Goal: Browse casually

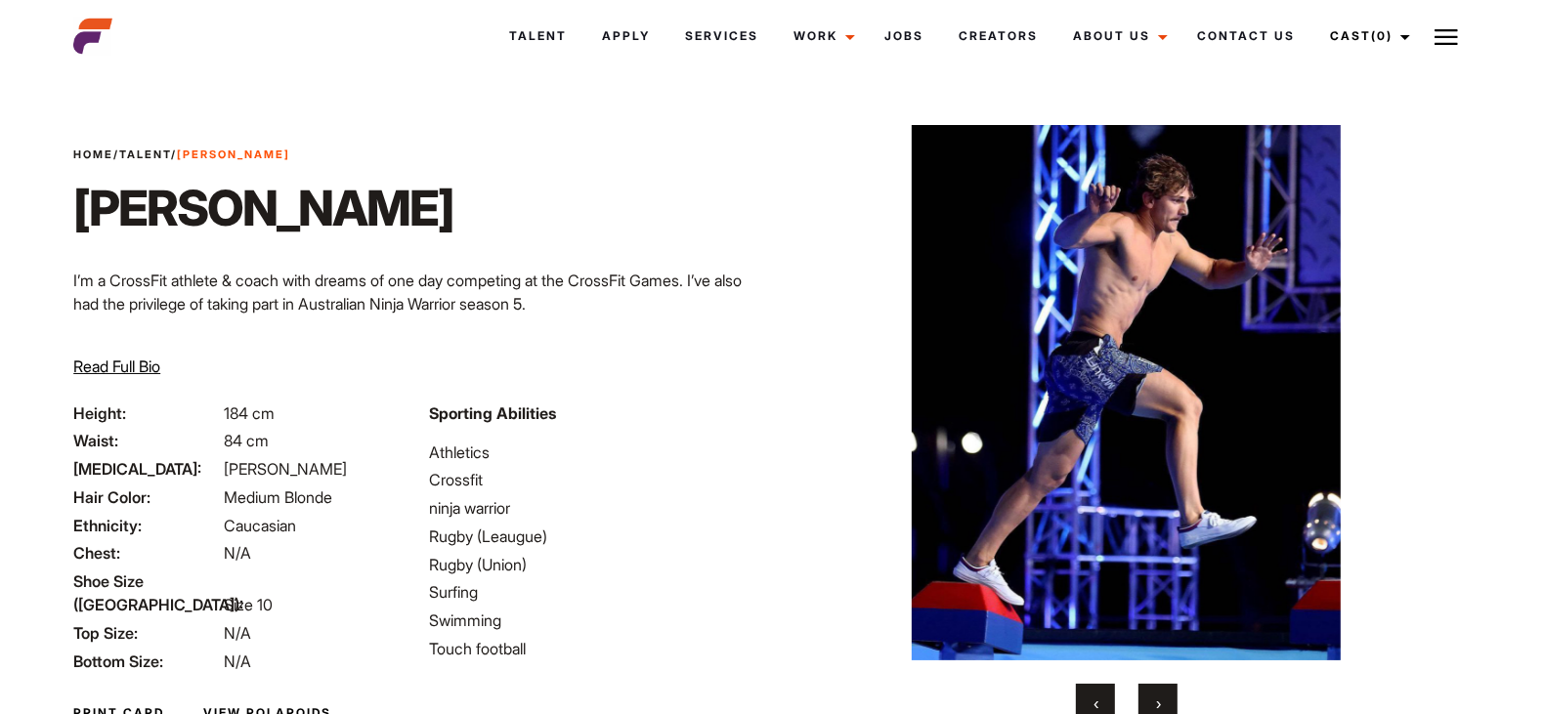
click at [1162, 699] on button "›" at bounding box center [1157, 703] width 39 height 39
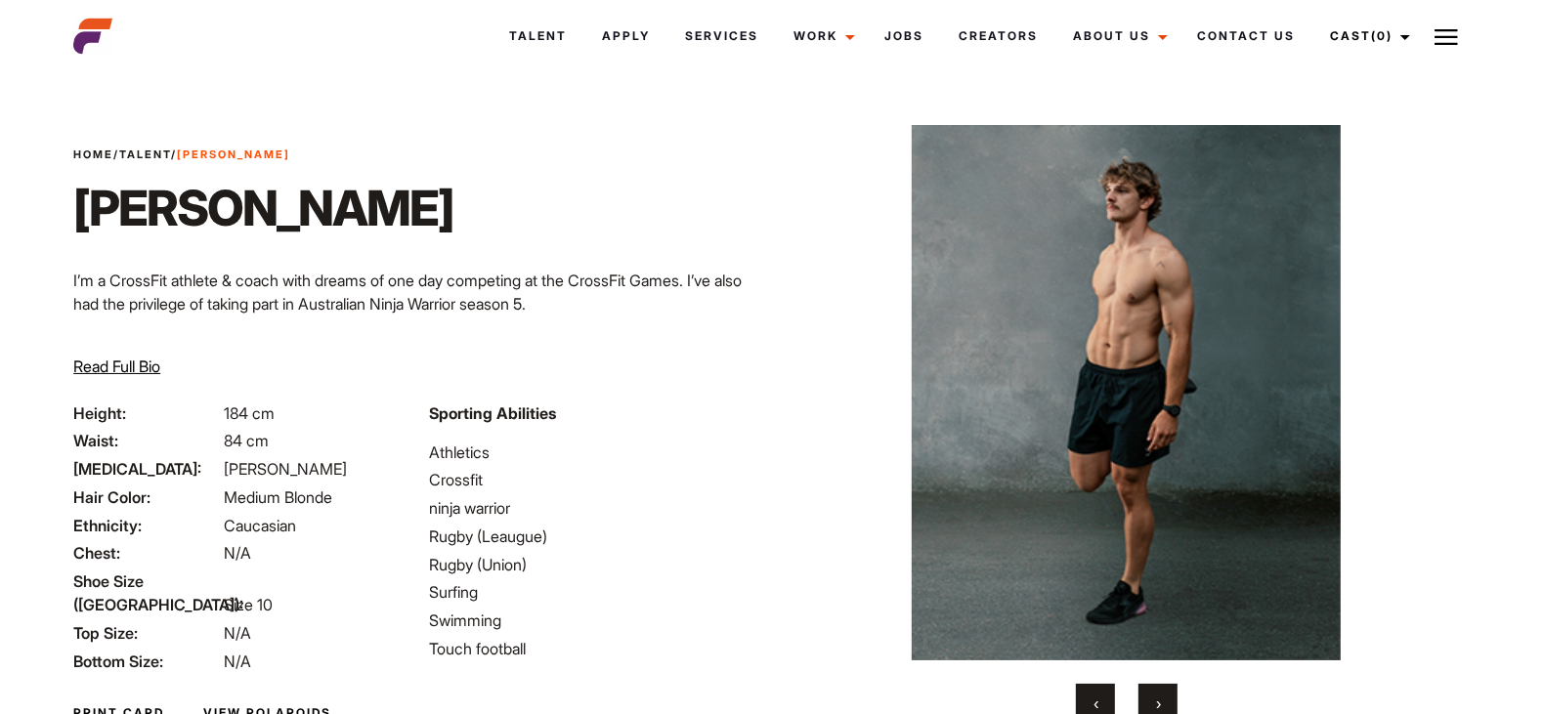
click at [1159, 705] on span "›" at bounding box center [1158, 704] width 5 height 20
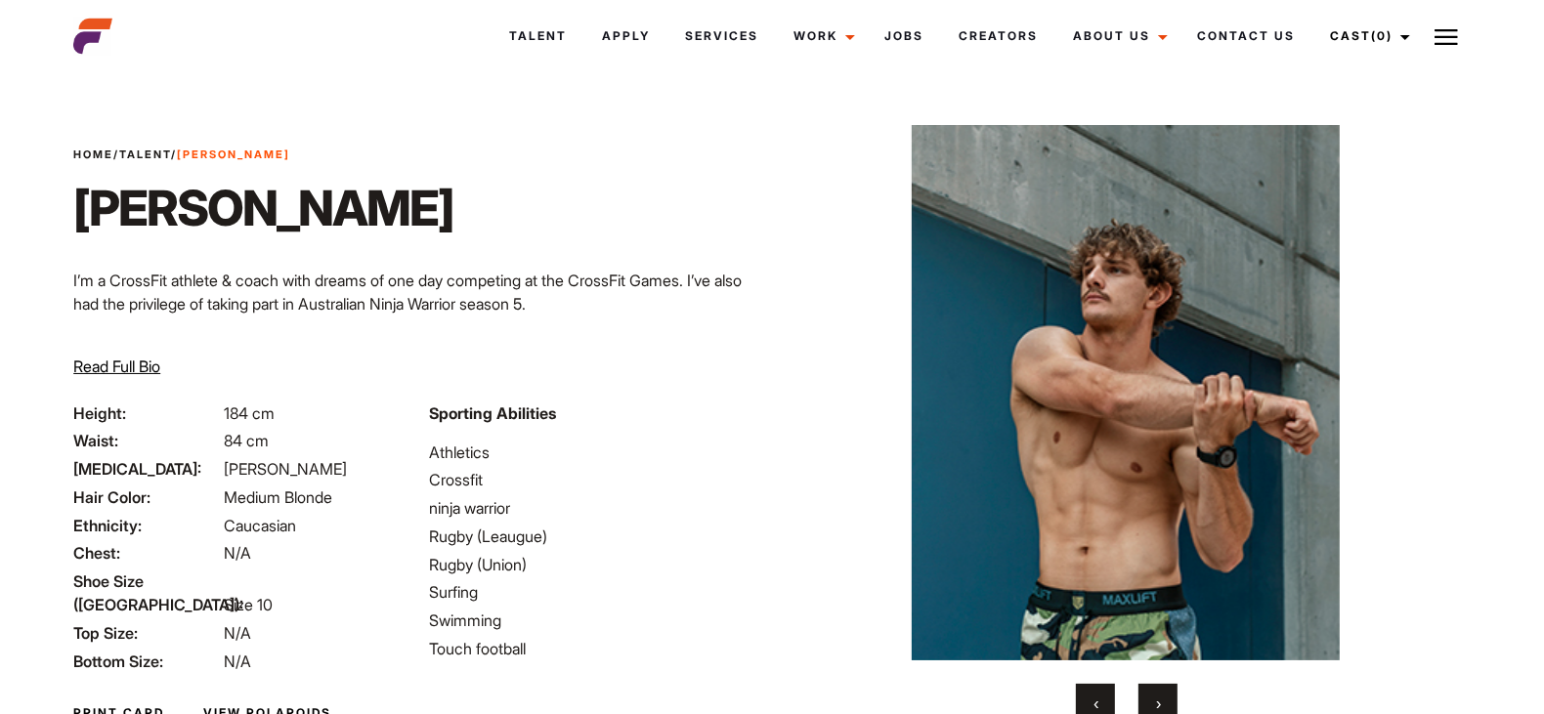
click at [1158, 703] on span "›" at bounding box center [1158, 704] width 5 height 20
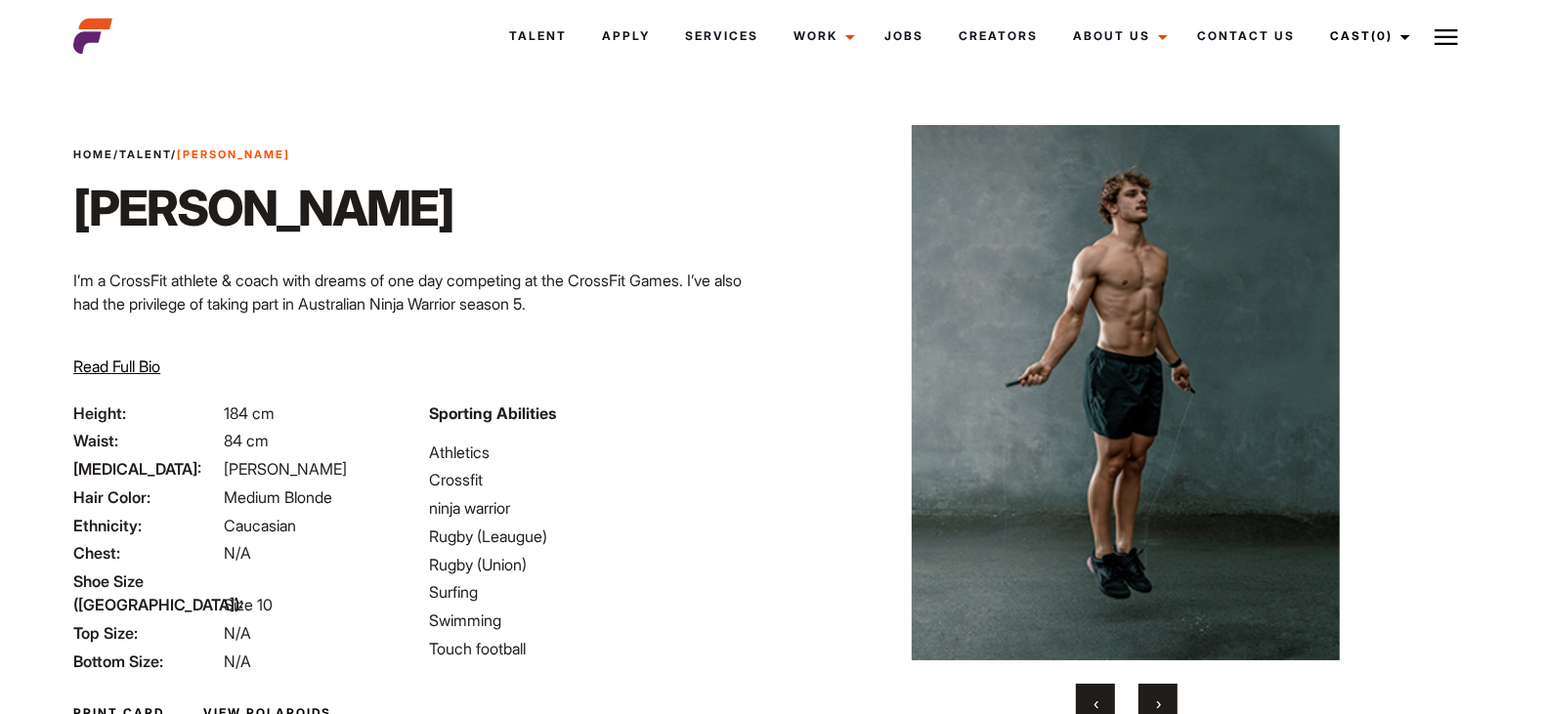
click at [1162, 705] on button "›" at bounding box center [1157, 703] width 39 height 39
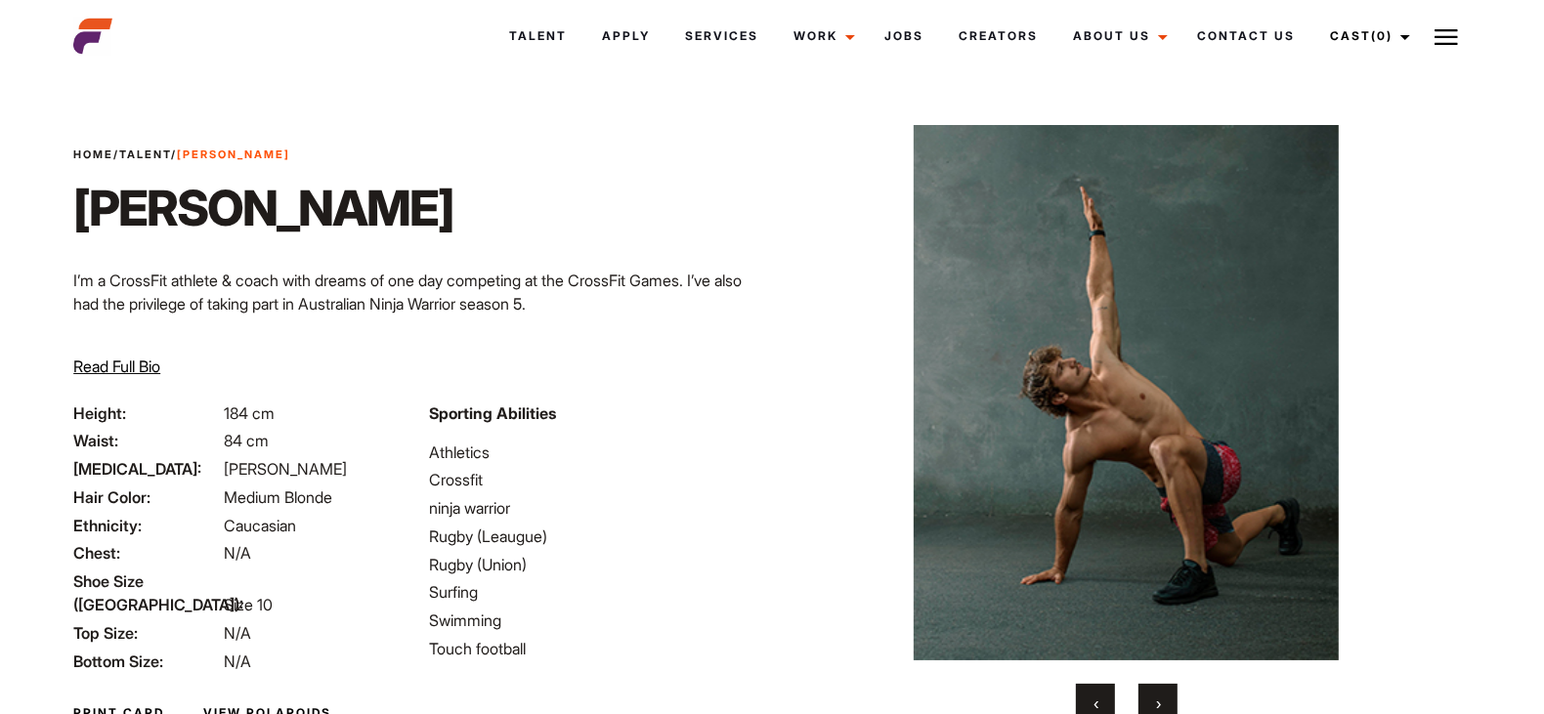
click at [1166, 711] on button "›" at bounding box center [1157, 703] width 39 height 39
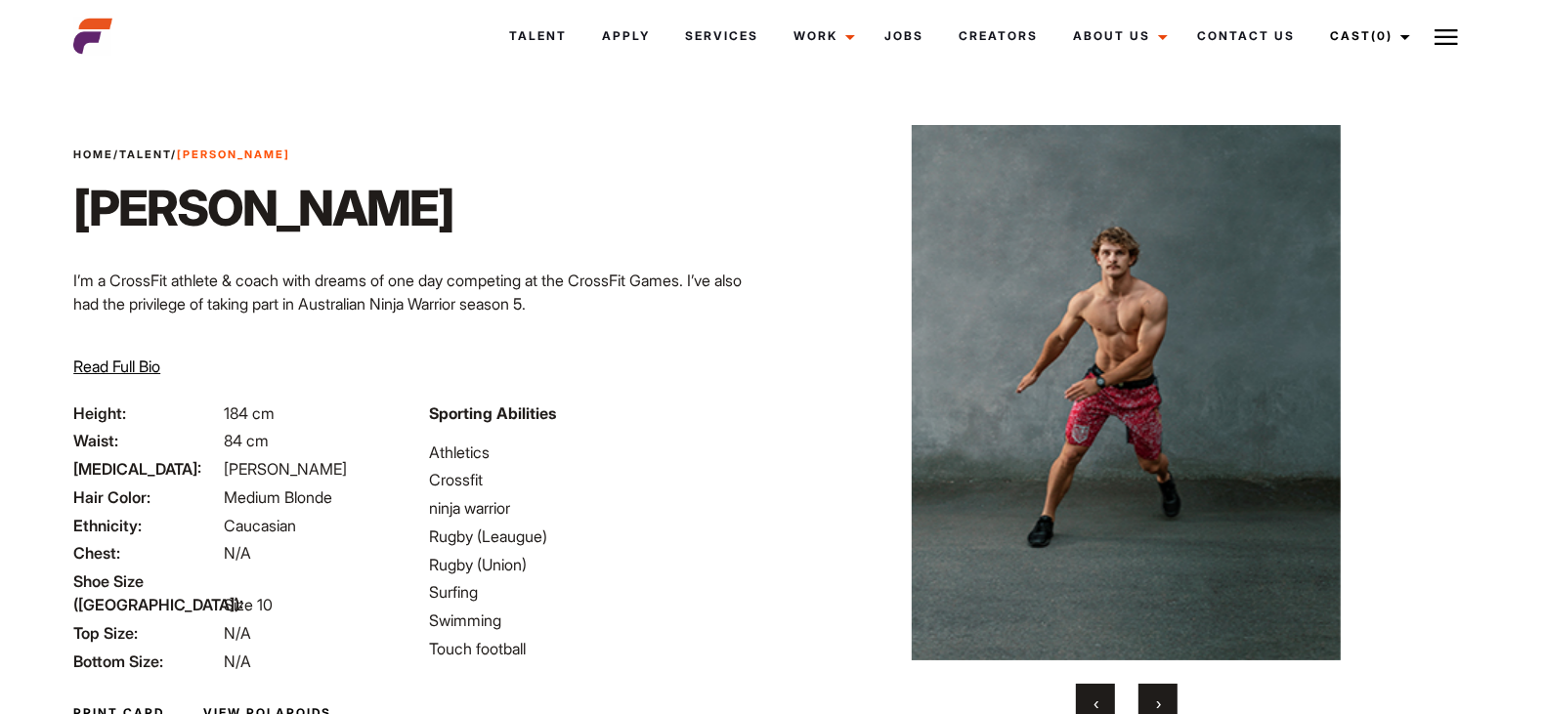
click at [1157, 696] on span "›" at bounding box center [1158, 704] width 5 height 20
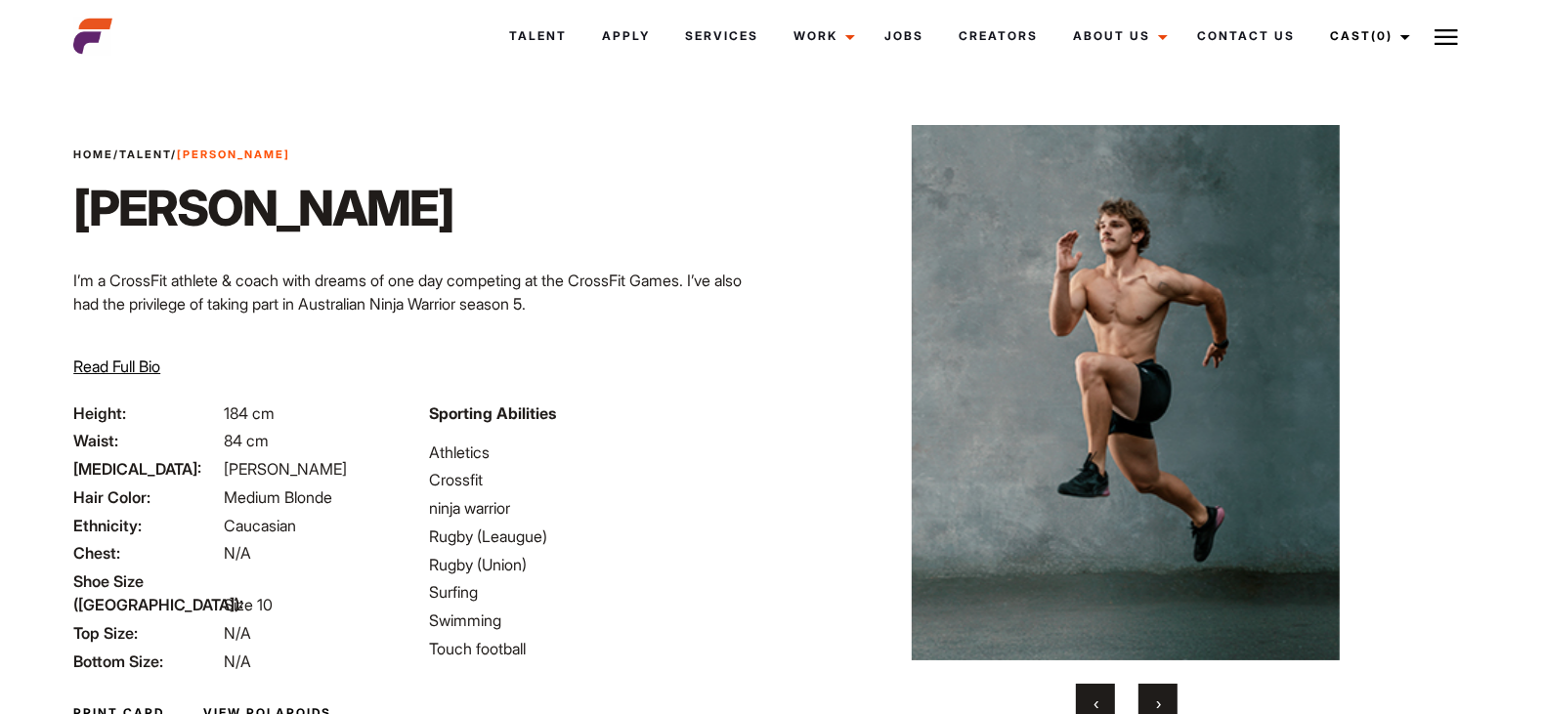
click at [1157, 701] on span "›" at bounding box center [1158, 704] width 5 height 20
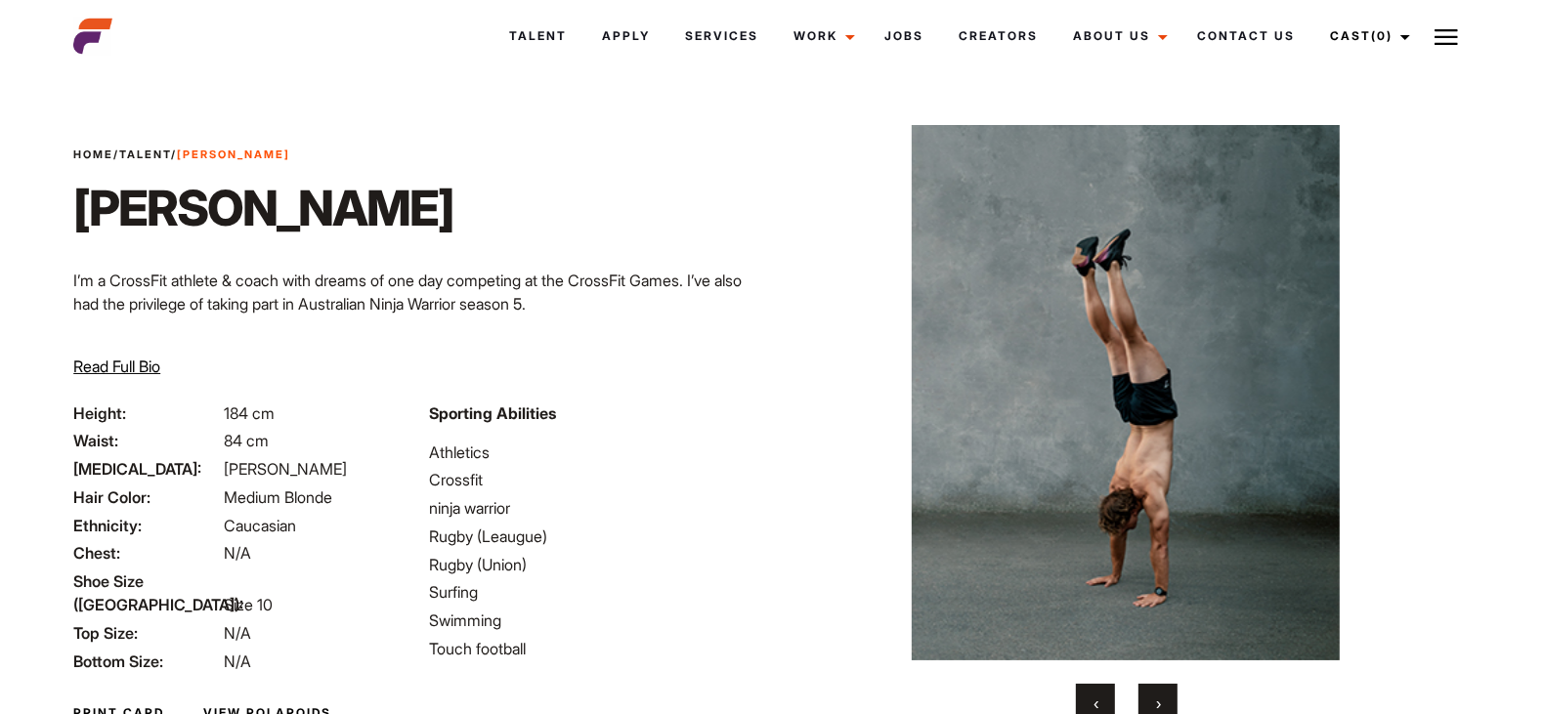
click at [1158, 699] on span "›" at bounding box center [1158, 704] width 5 height 20
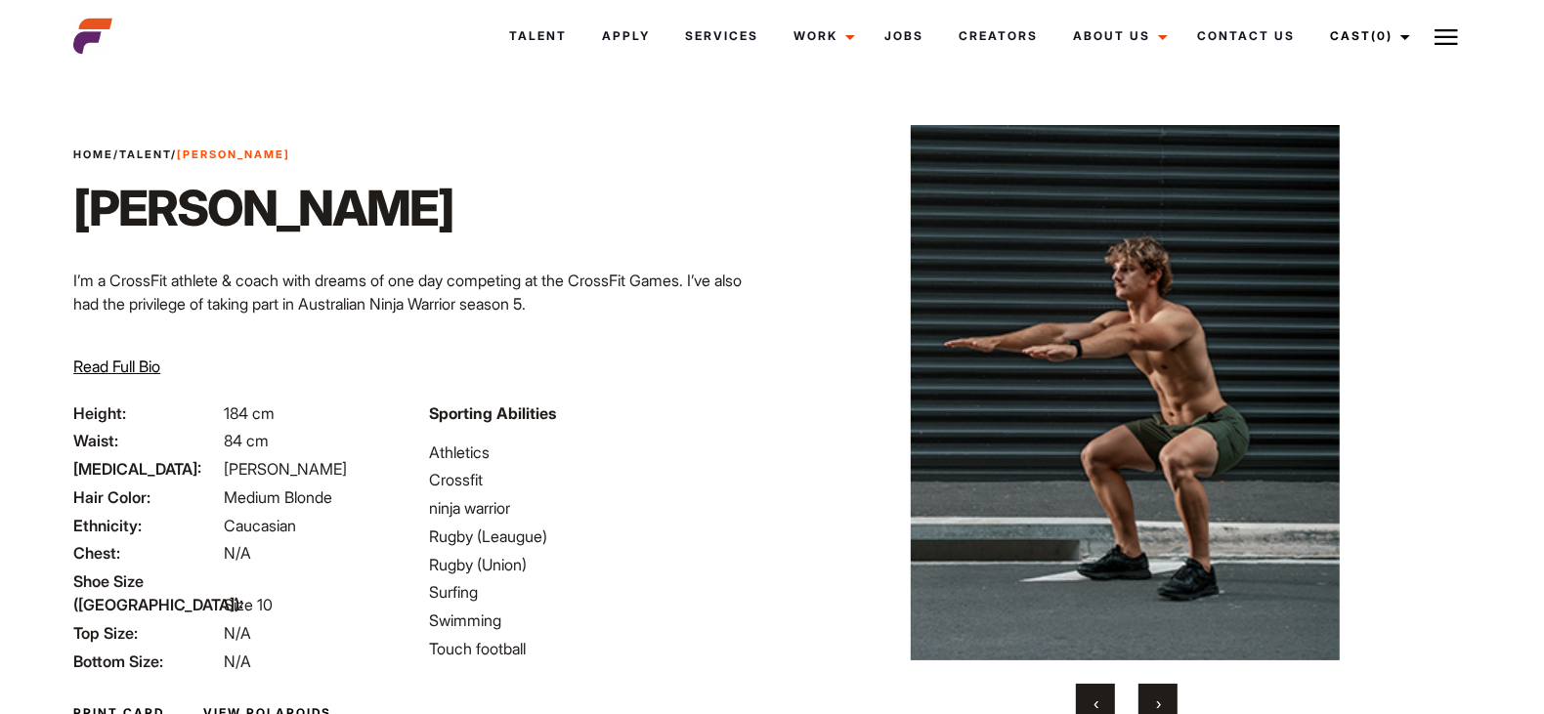
click at [1158, 698] on span "›" at bounding box center [1158, 704] width 5 height 20
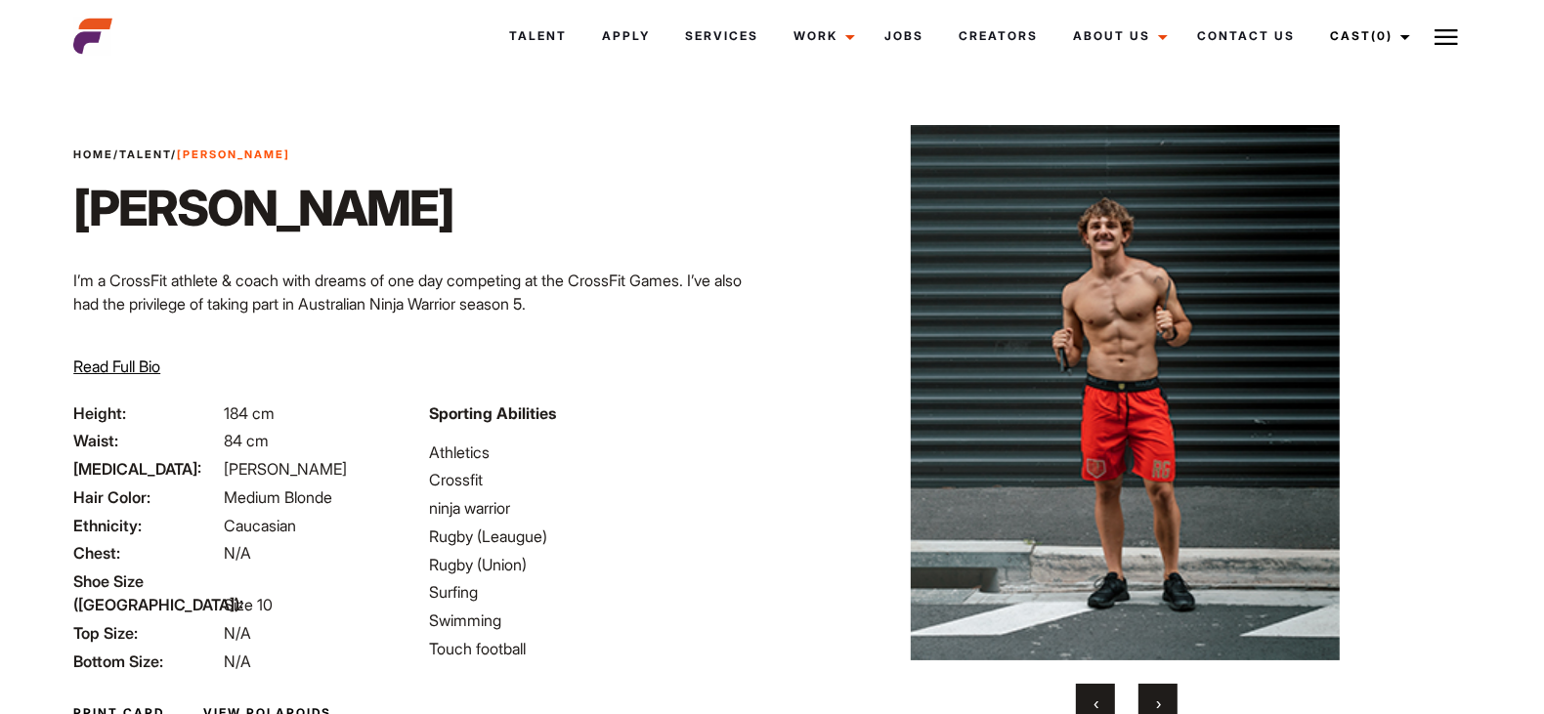
click at [1158, 698] on span "›" at bounding box center [1158, 704] width 5 height 20
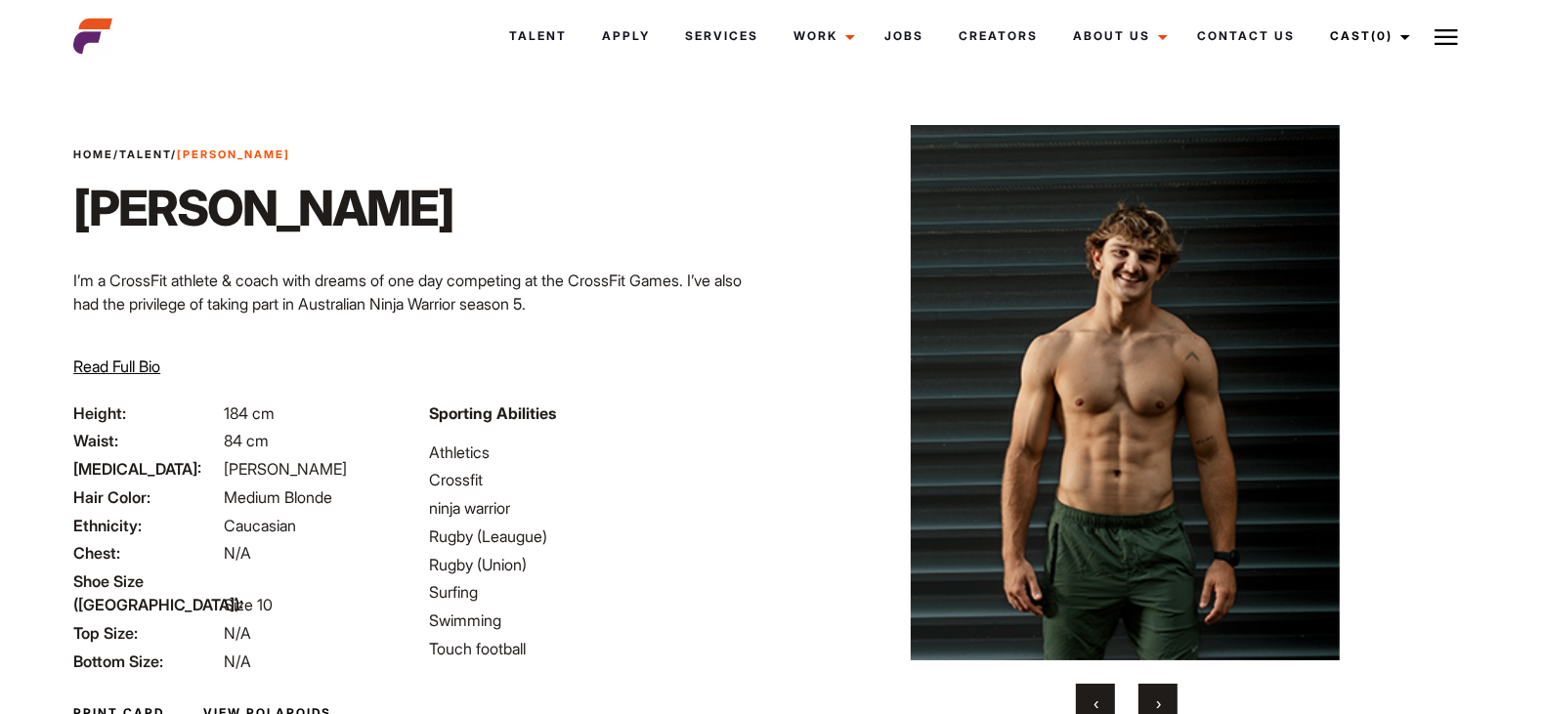
click at [1164, 696] on button "›" at bounding box center [1157, 703] width 39 height 39
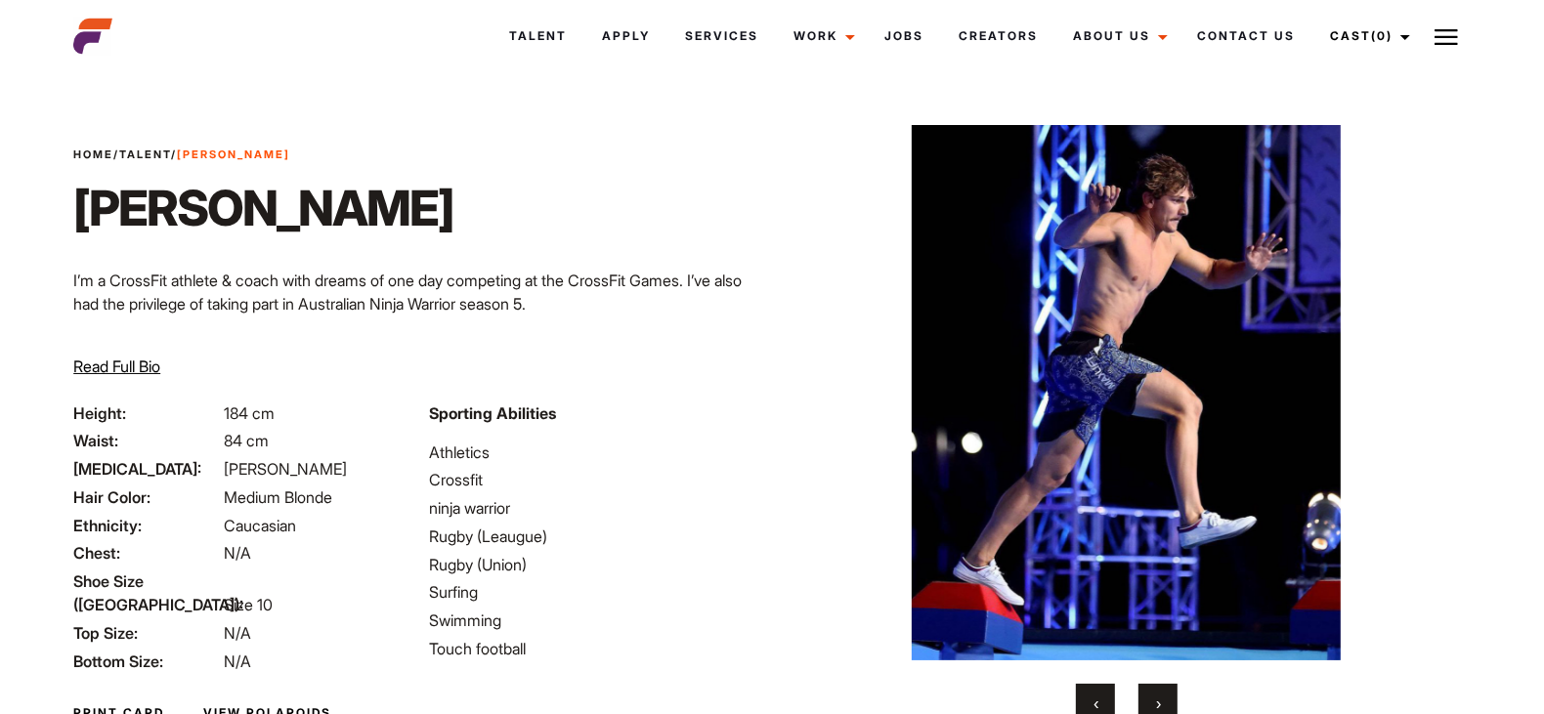
click at [1164, 696] on button "›" at bounding box center [1157, 703] width 39 height 39
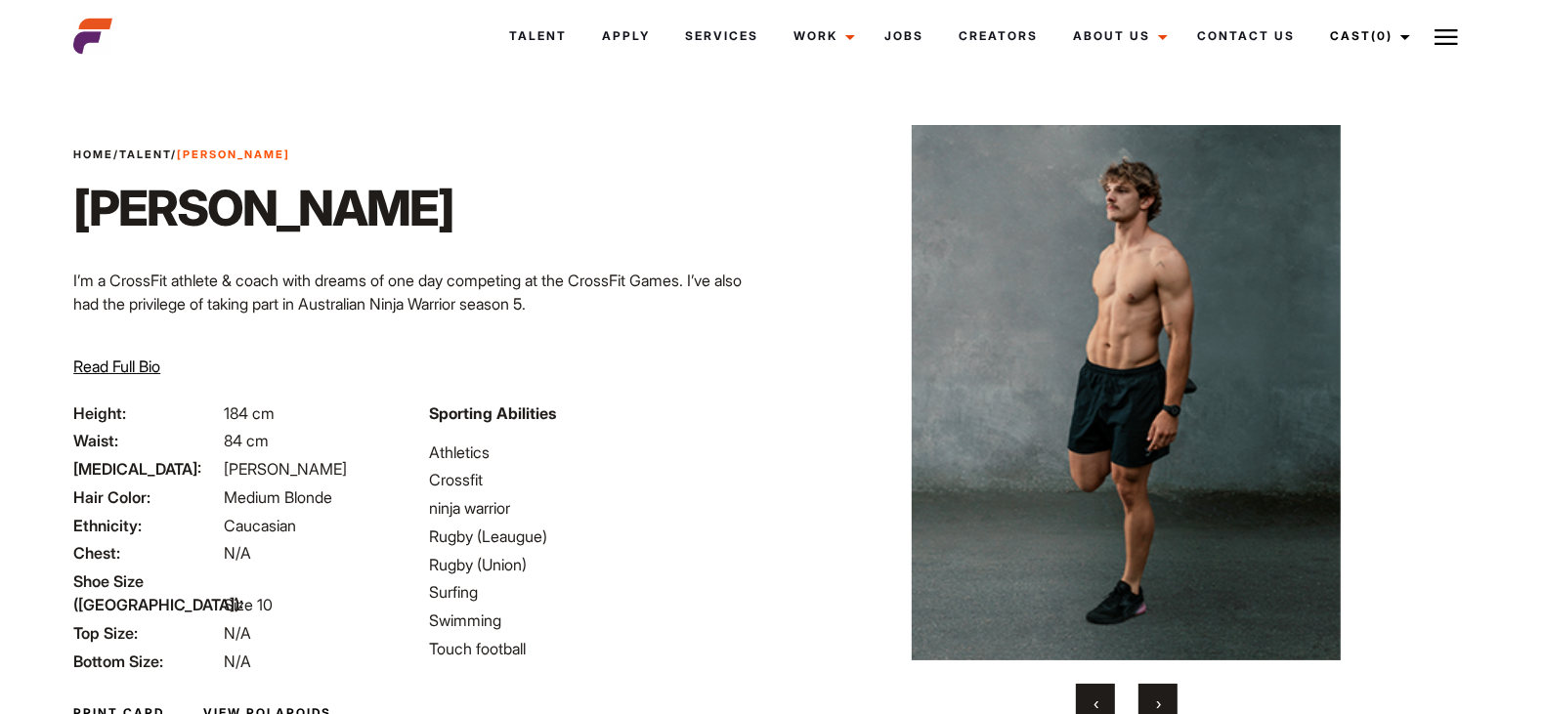
click at [1164, 696] on button "›" at bounding box center [1157, 703] width 39 height 39
